Goal: Transaction & Acquisition: Purchase product/service

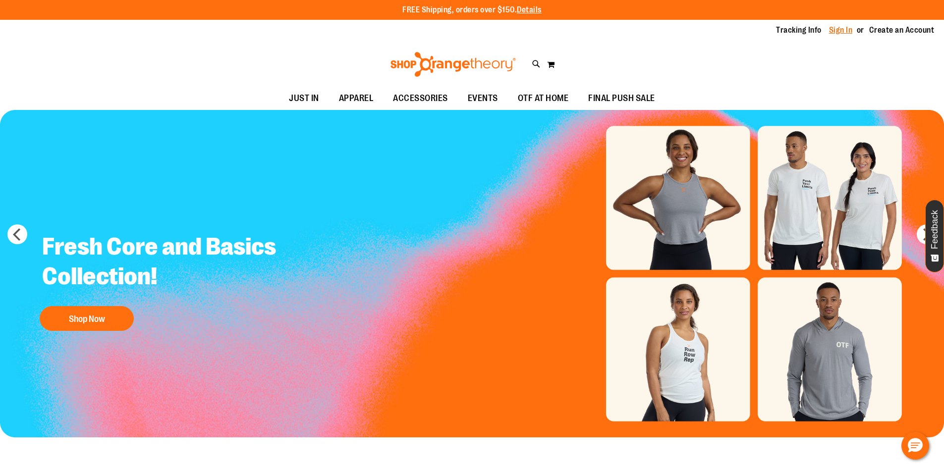
click at [837, 29] on link "Sign In" at bounding box center [841, 30] width 24 height 11
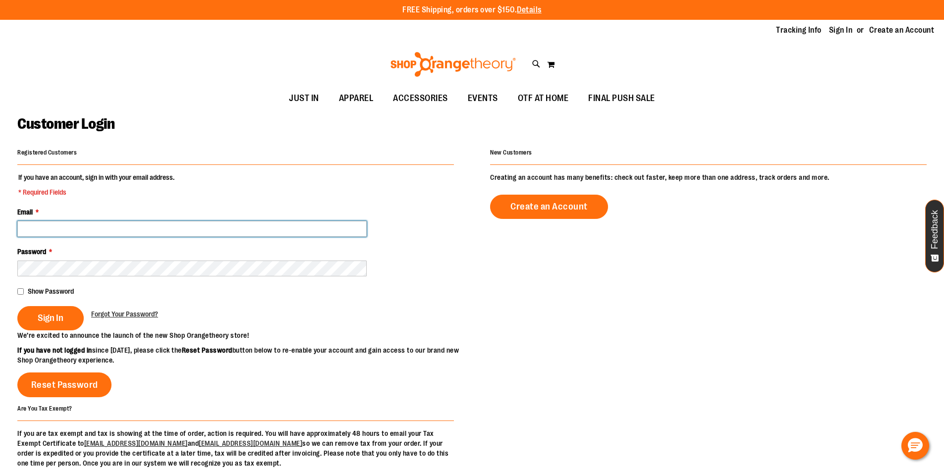
click at [124, 228] on input "Email *" at bounding box center [191, 229] width 349 height 16
type input "*"
type input "**********"
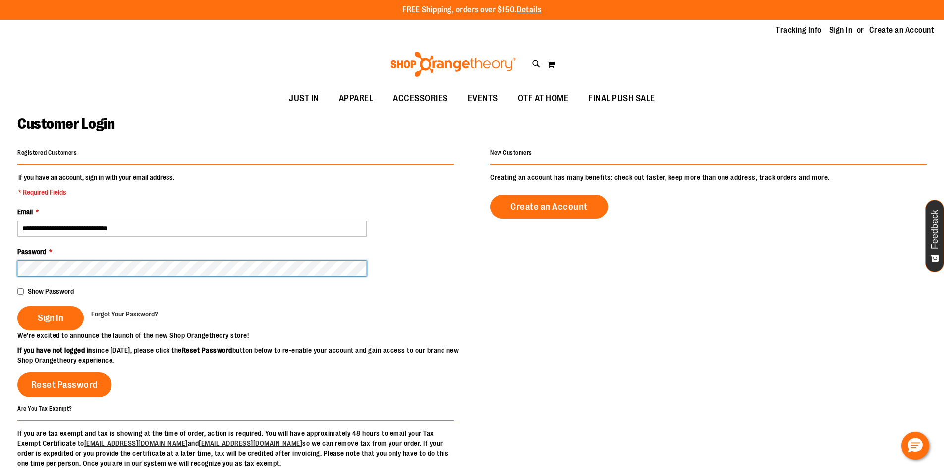
click at [17, 306] on button "Sign In" at bounding box center [50, 318] width 66 height 24
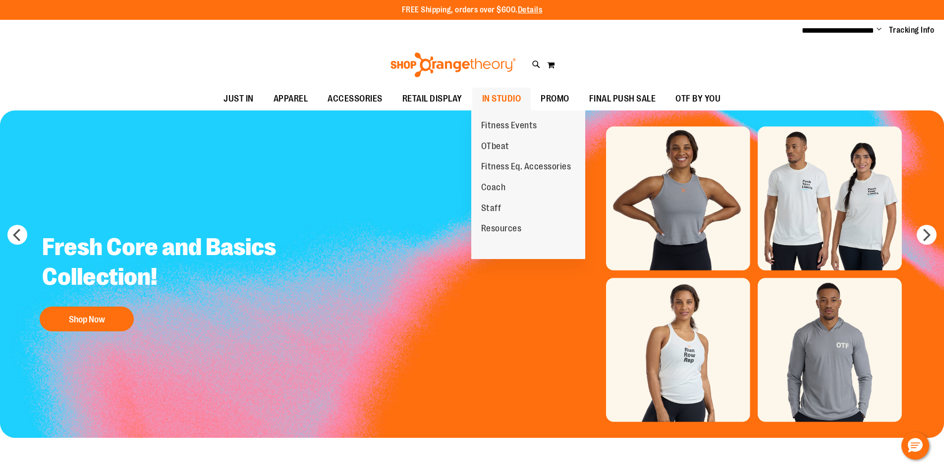
click at [510, 106] on span "IN STUDIO" at bounding box center [501, 99] width 39 height 22
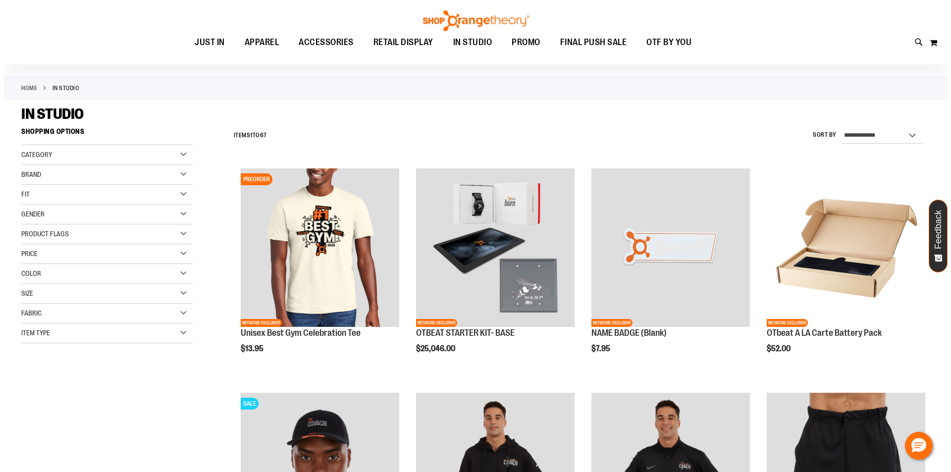
scroll to position [99, 0]
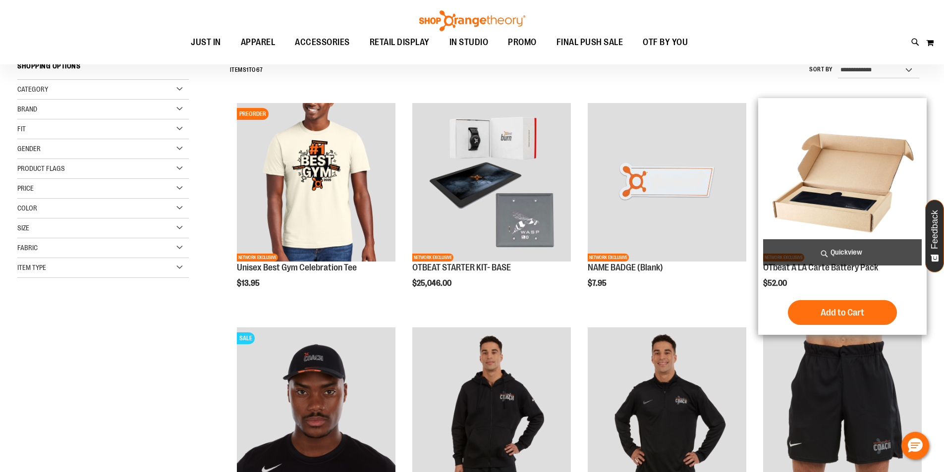
click at [830, 253] on span "Quickview" at bounding box center [842, 252] width 159 height 26
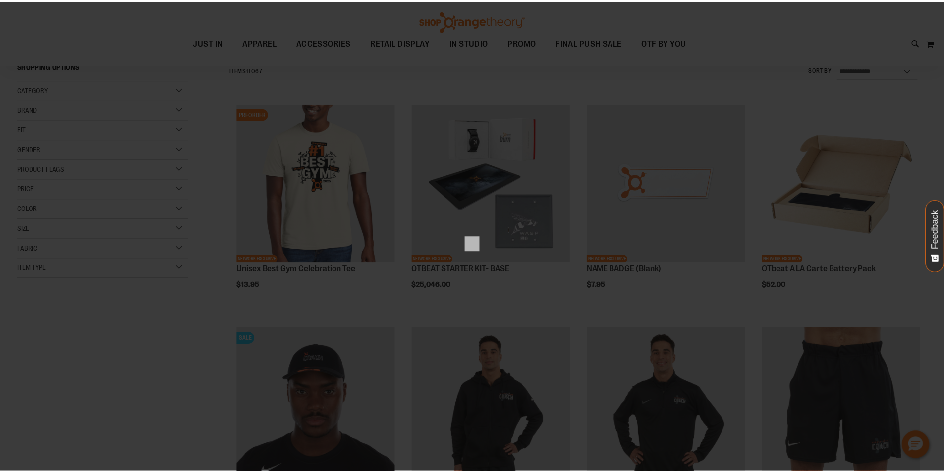
scroll to position [0, 0]
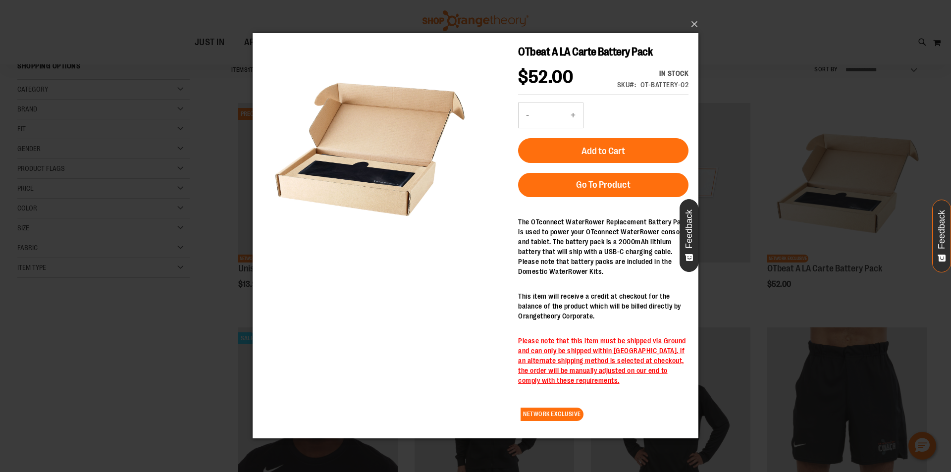
click at [693, 229] on span "Feedback" at bounding box center [689, 229] width 9 height 39
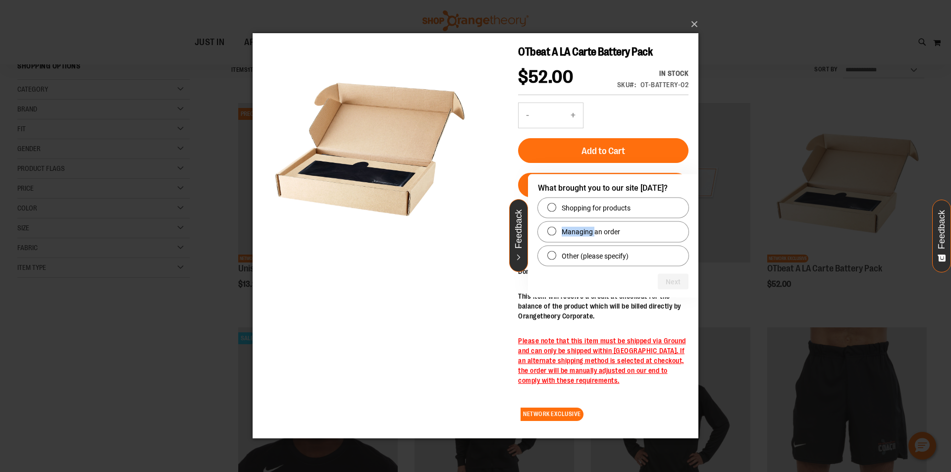
click at [693, 229] on div "What brought you to our site today? Shopping for products Managing an order Oth…" at bounding box center [613, 224] width 163 height 88
click at [694, 19] on button "×" at bounding box center [479, 24] width 446 height 22
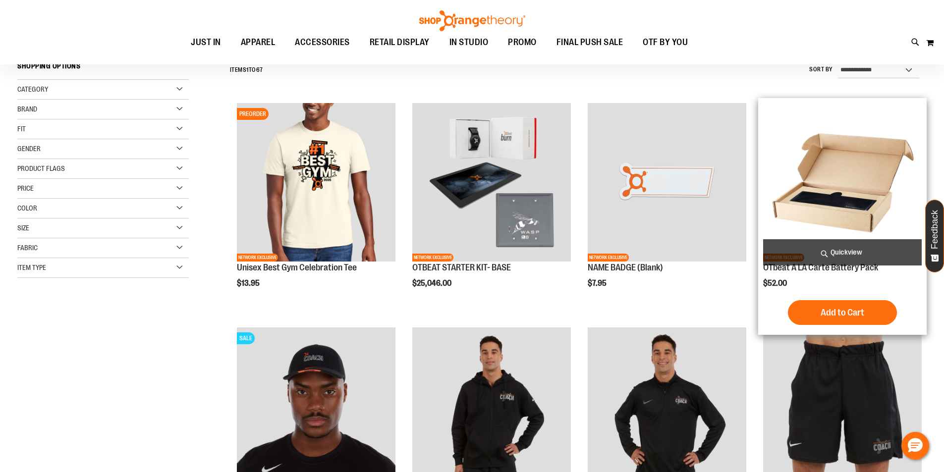
click at [813, 189] on img "product" at bounding box center [842, 182] width 159 height 159
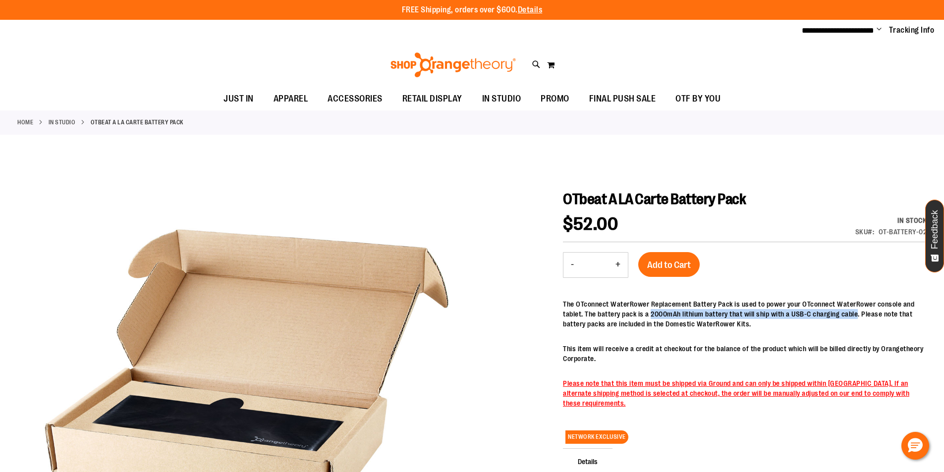
drag, startPoint x: 699, startPoint y: 314, endPoint x: 921, endPoint y: 317, distance: 221.5
click at [921, 317] on p "The OTconnect WaterRower Replacement Battery Pack is used to power your OTconne…" at bounding box center [745, 314] width 364 height 30
copy p "2000mAh lithium battery that will ship with a USB-C charging cable"
